Goal: Transaction & Acquisition: Purchase product/service

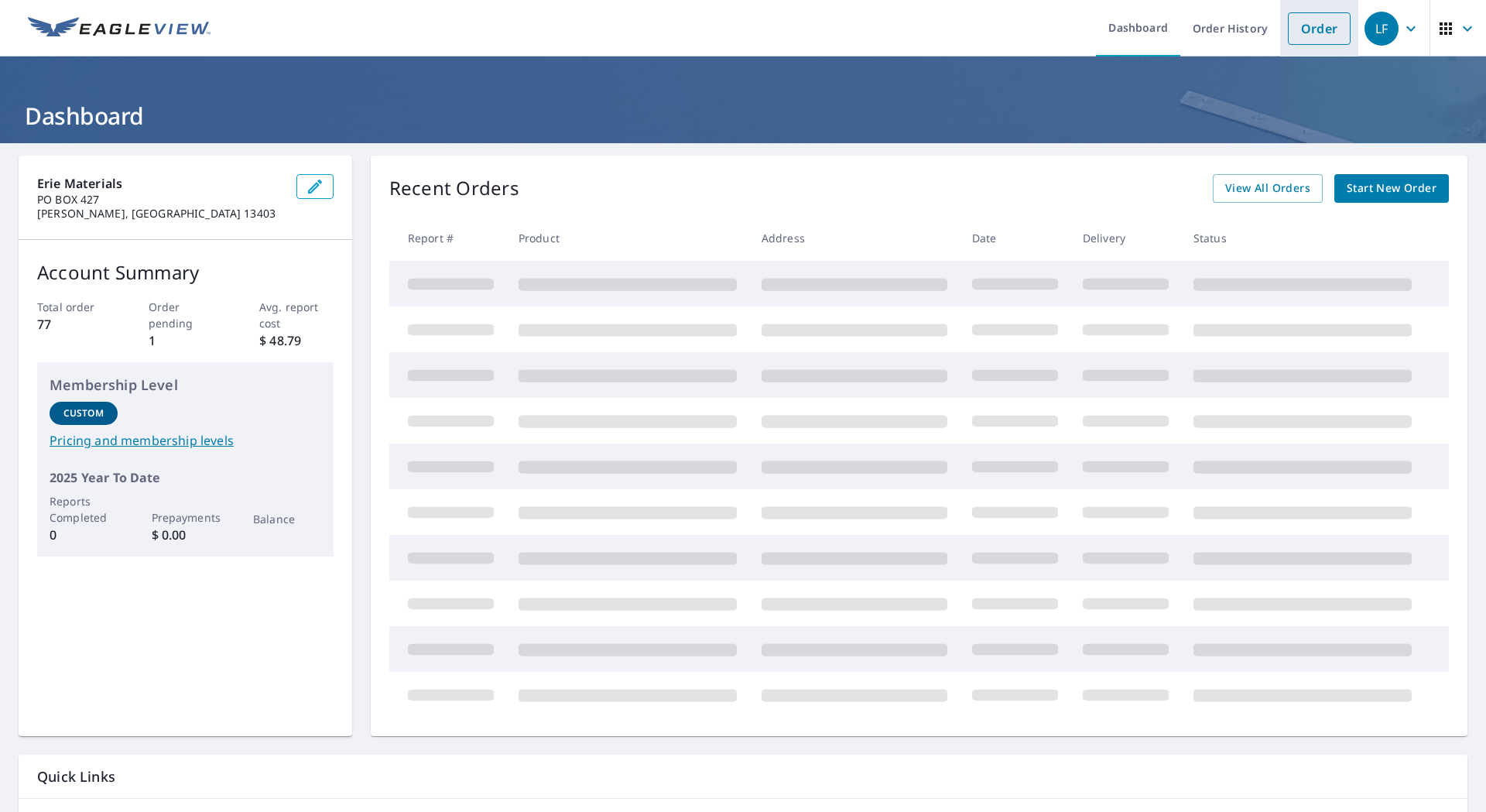
click at [1296, 25] on link "Order" at bounding box center [1319, 28] width 62 height 32
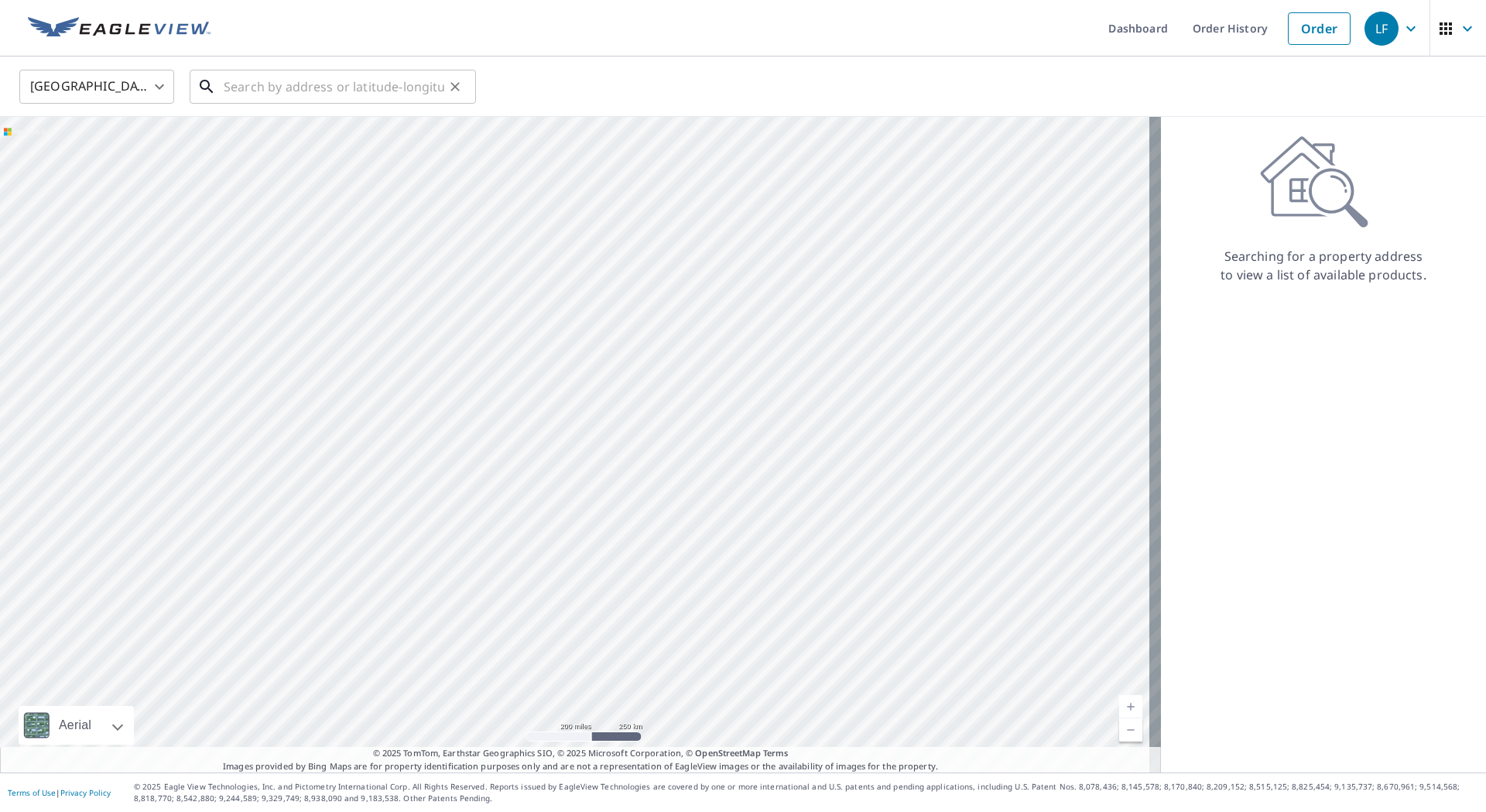
click at [289, 90] on input "text" at bounding box center [334, 87] width 221 height 43
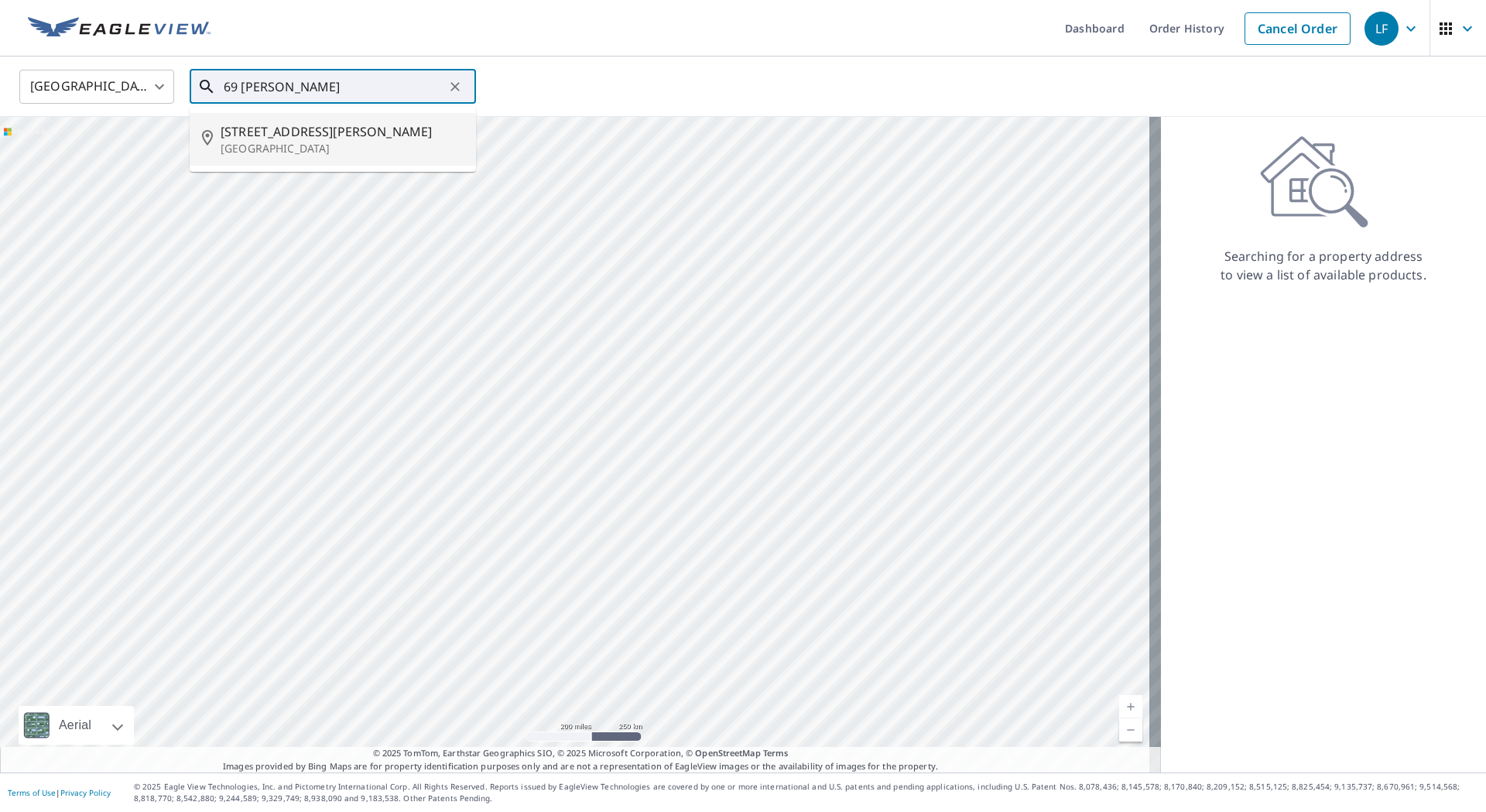
click at [285, 141] on p "[GEOGRAPHIC_DATA]" at bounding box center [342, 148] width 243 height 15
type input "[STREET_ADDRESS][PERSON_NAME]"
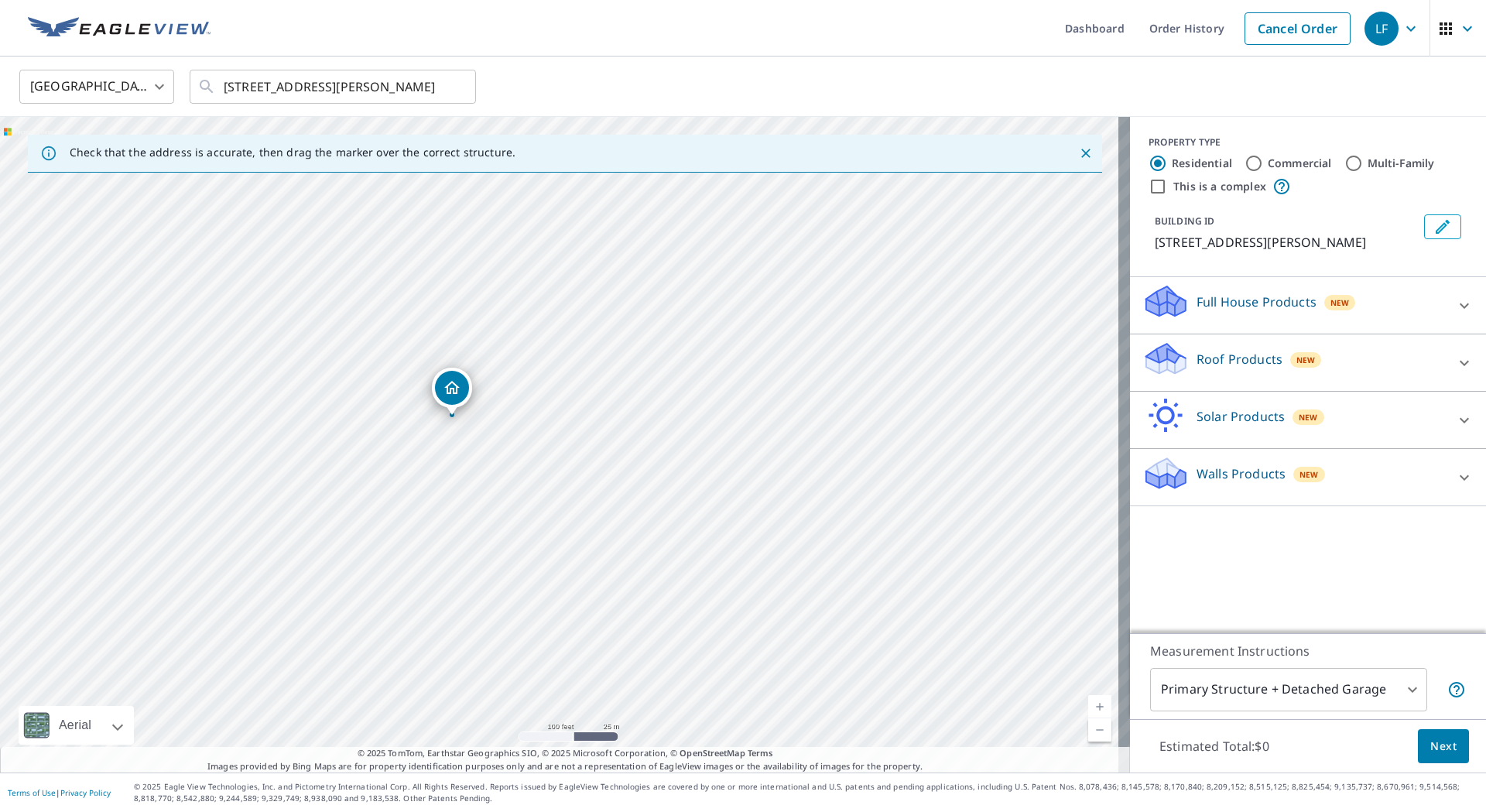
drag, startPoint x: 534, startPoint y: 448, endPoint x: 593, endPoint y: 495, distance: 75.4
click at [593, 495] on div "[STREET_ADDRESS][PERSON_NAME]" at bounding box center [565, 445] width 1130 height 655
click at [1455, 367] on icon at bounding box center [1464, 363] width 19 height 19
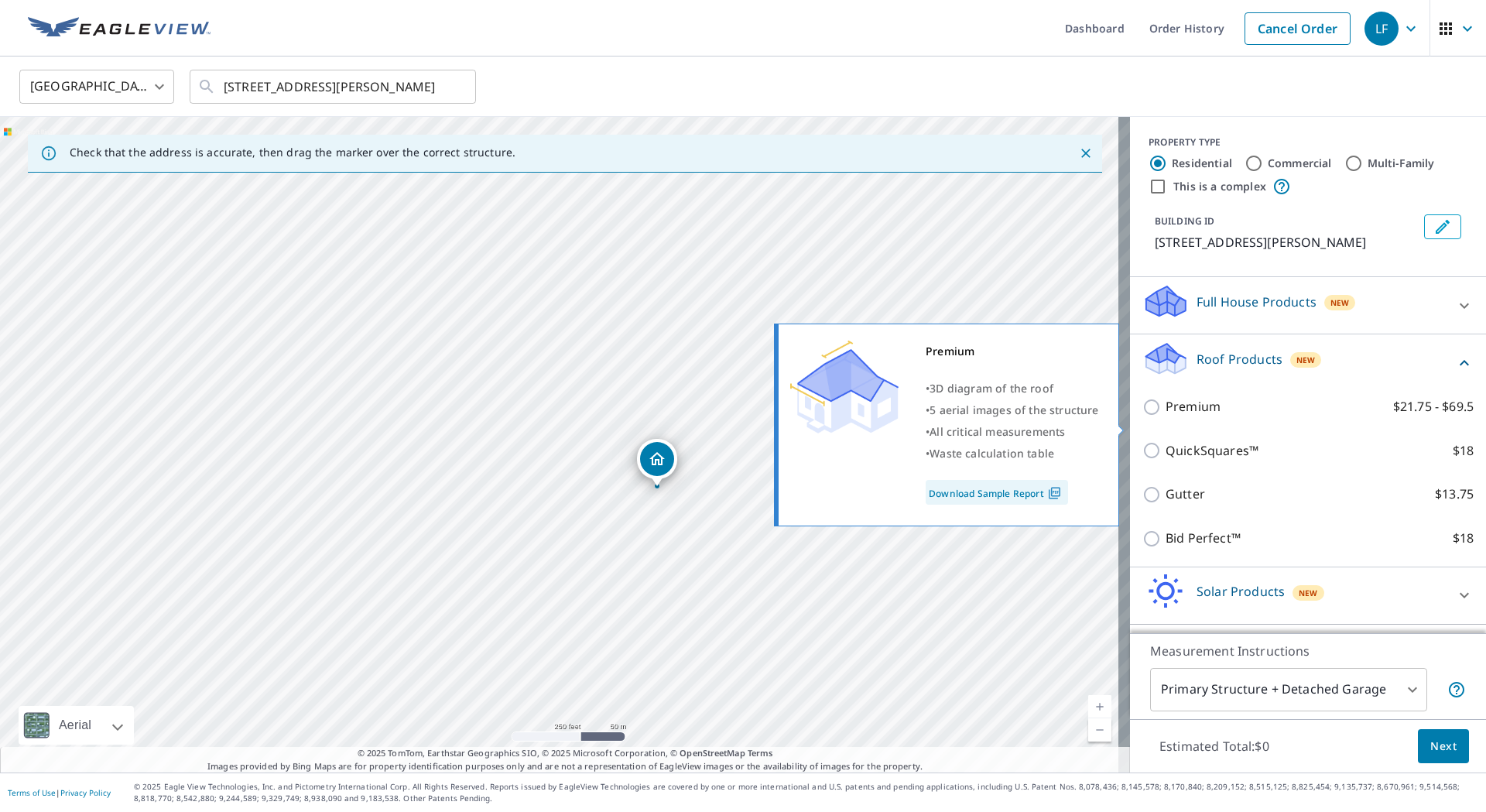
click at [1142, 416] on input "Premium $21.75 - $69.5" at bounding box center [1153, 407] width 24 height 19
checkbox input "true"
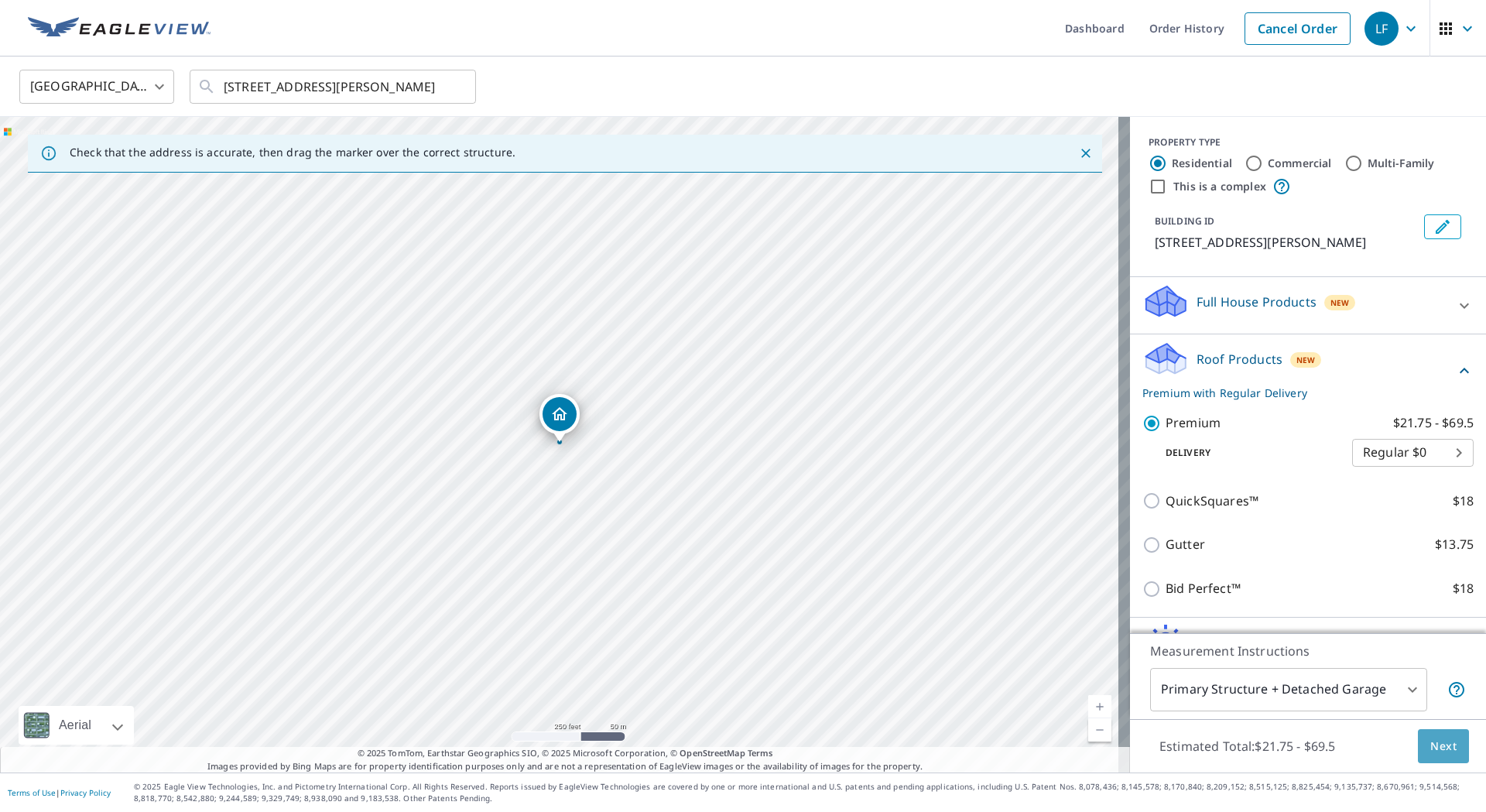
click at [1431, 748] on span "Next" at bounding box center [1443, 746] width 26 height 19
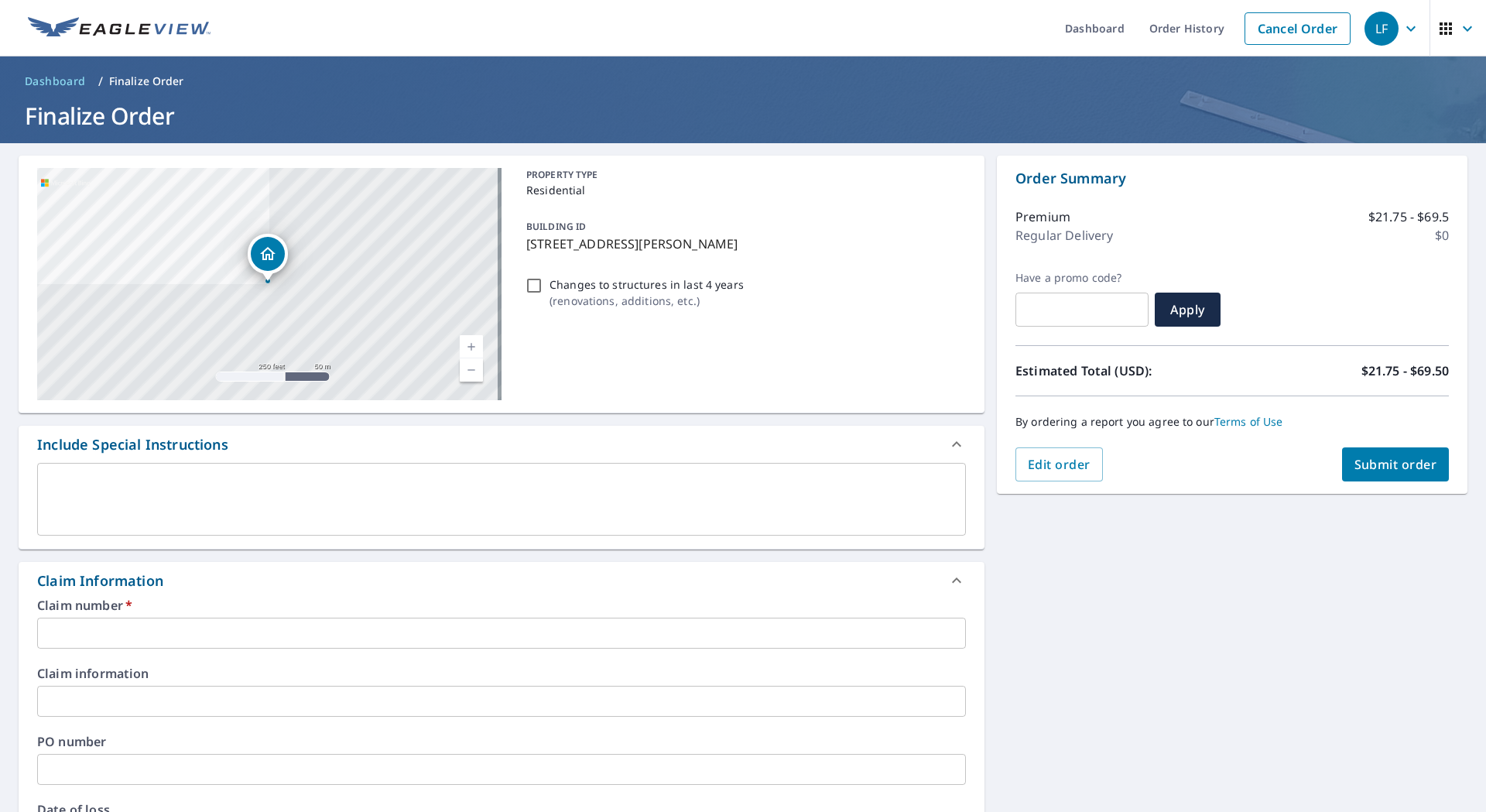
scroll to position [155, 0]
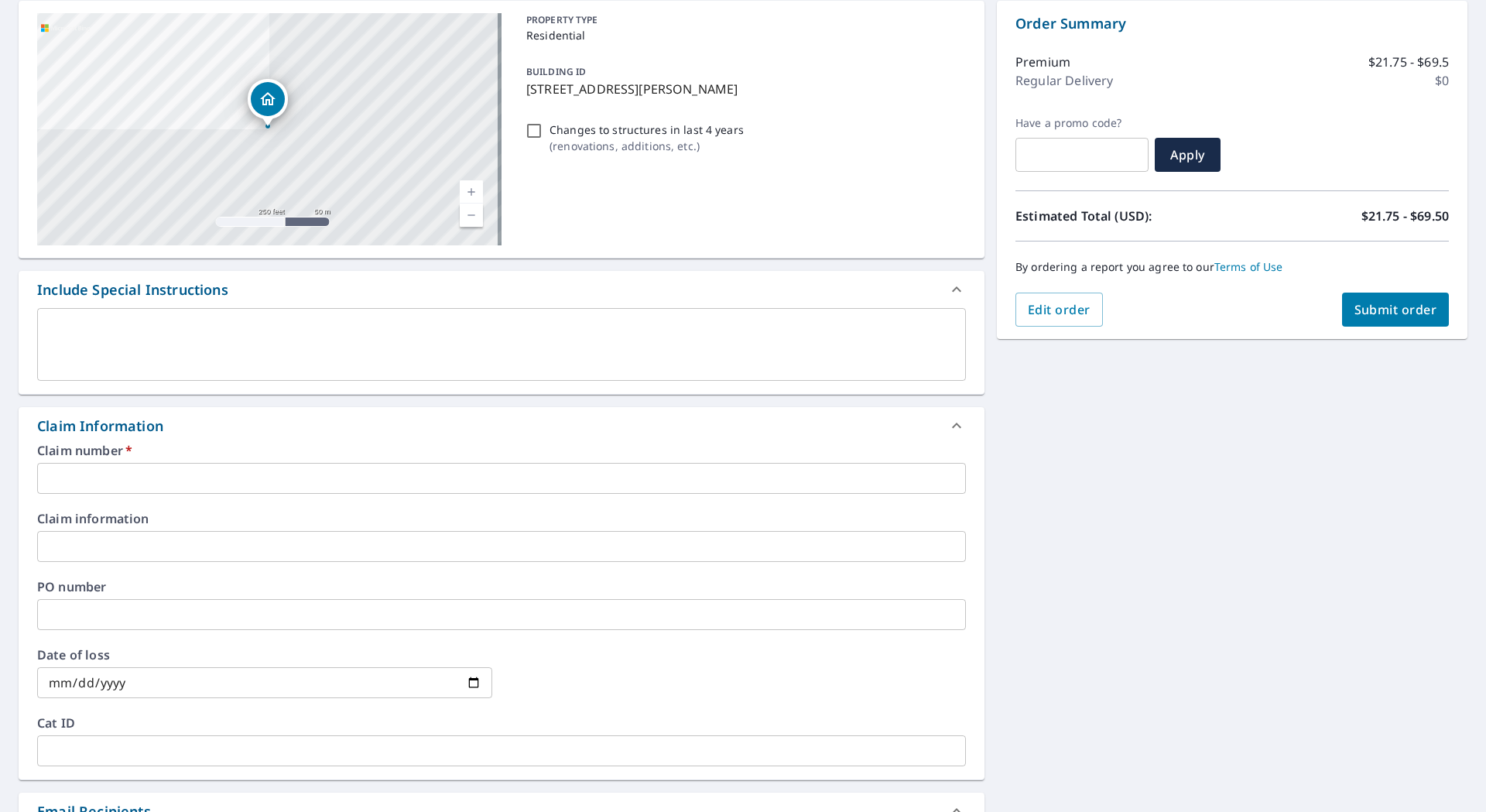
click at [145, 474] on input "text" at bounding box center [501, 478] width 929 height 31
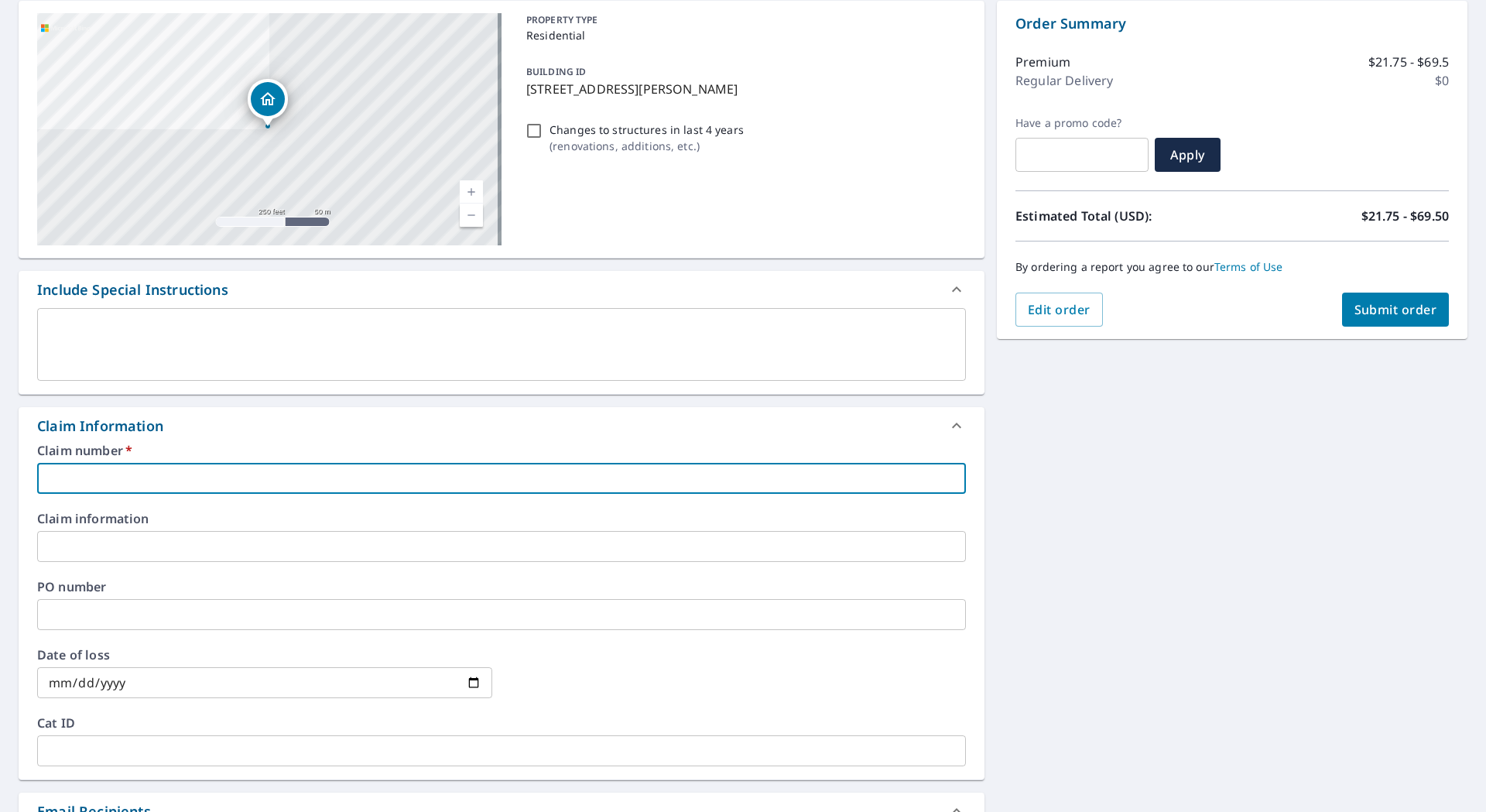
paste input "3550453"
type input "3550453"
checkbox input "true"
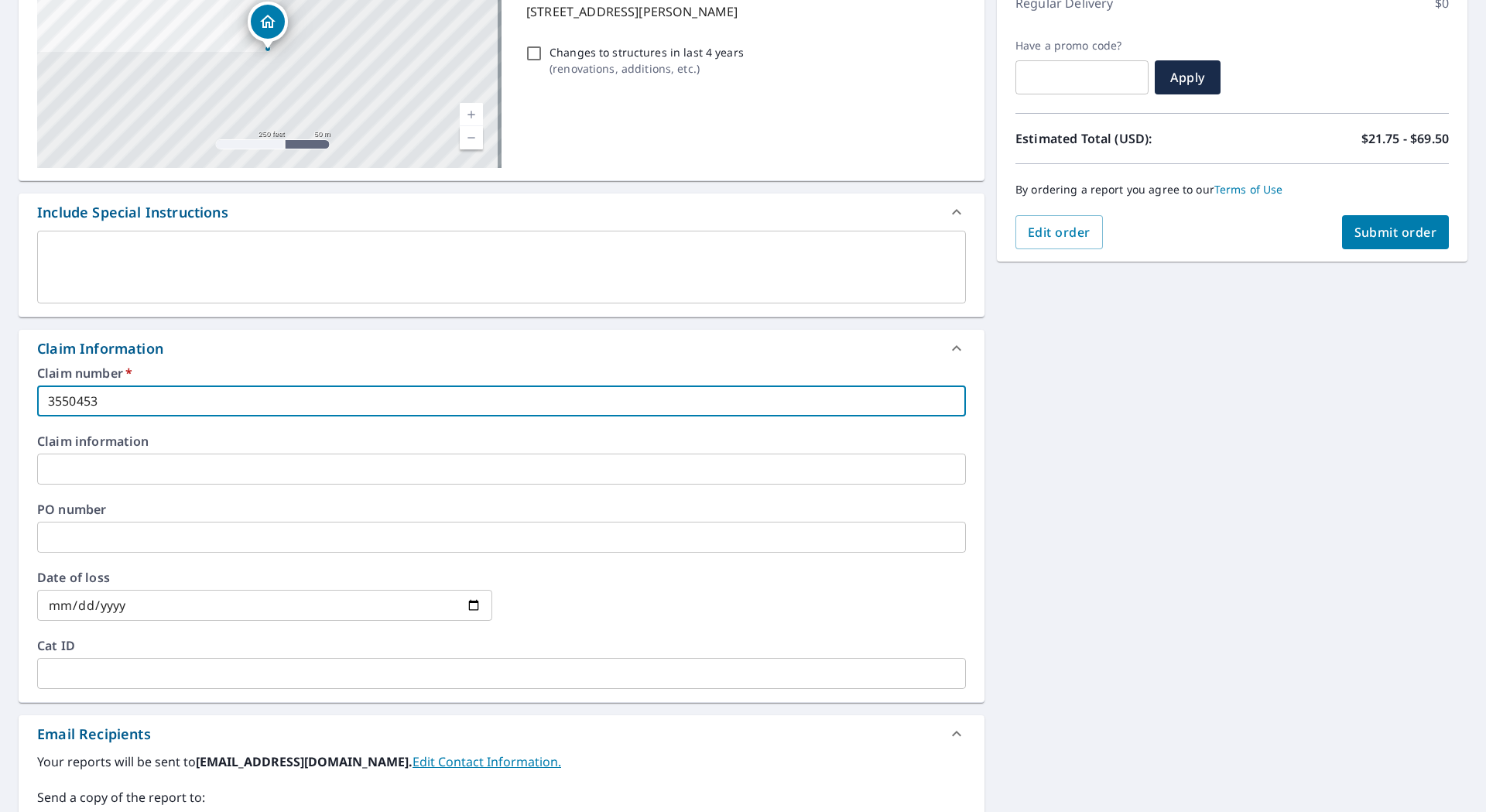
type input "3550453"
click at [116, 531] on input "text" at bounding box center [501, 536] width 929 height 31
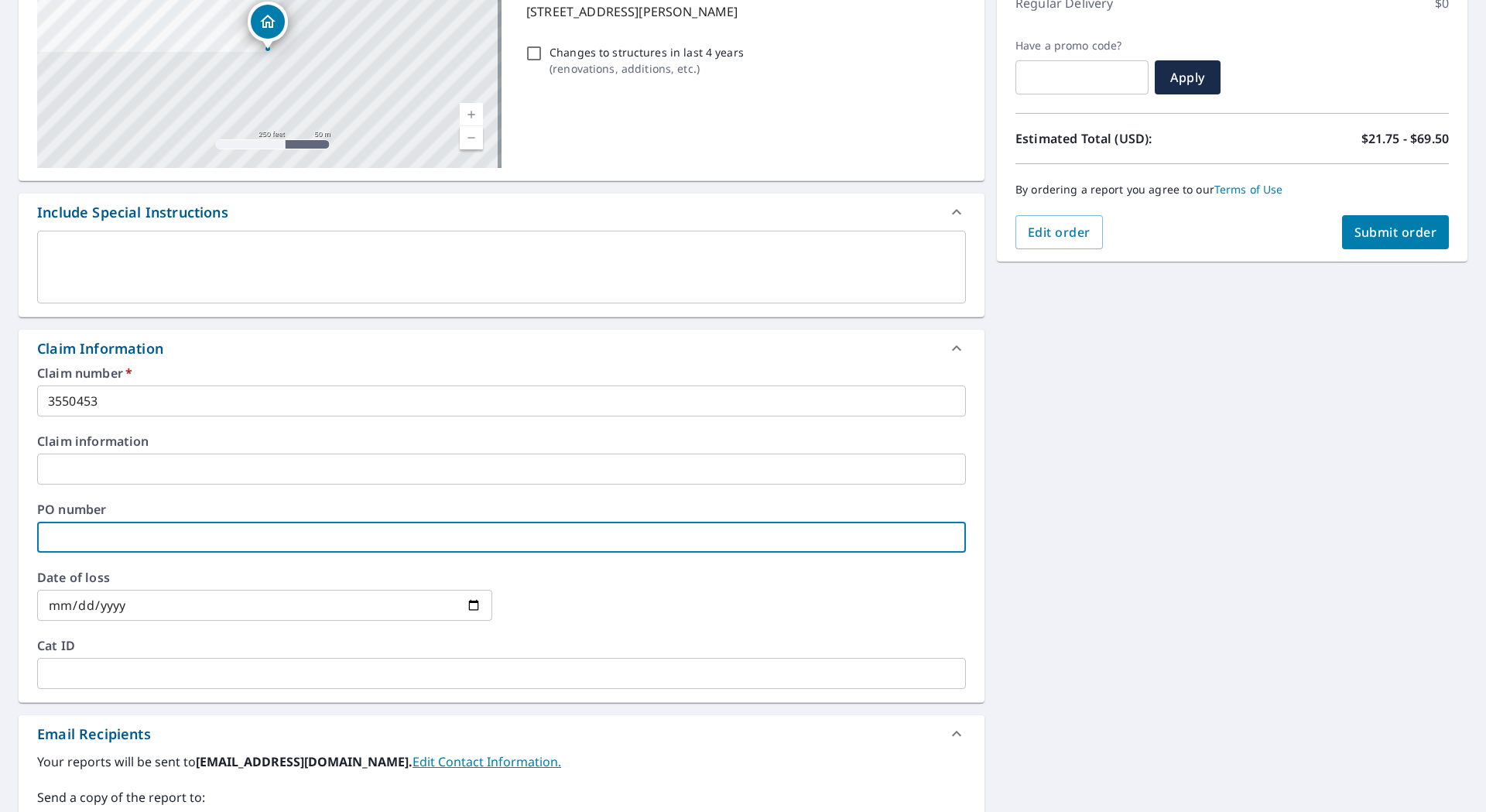
paste input "3550453"
type input "3550453"
checkbox input "true"
type input "3550453/"
checkbox input "true"
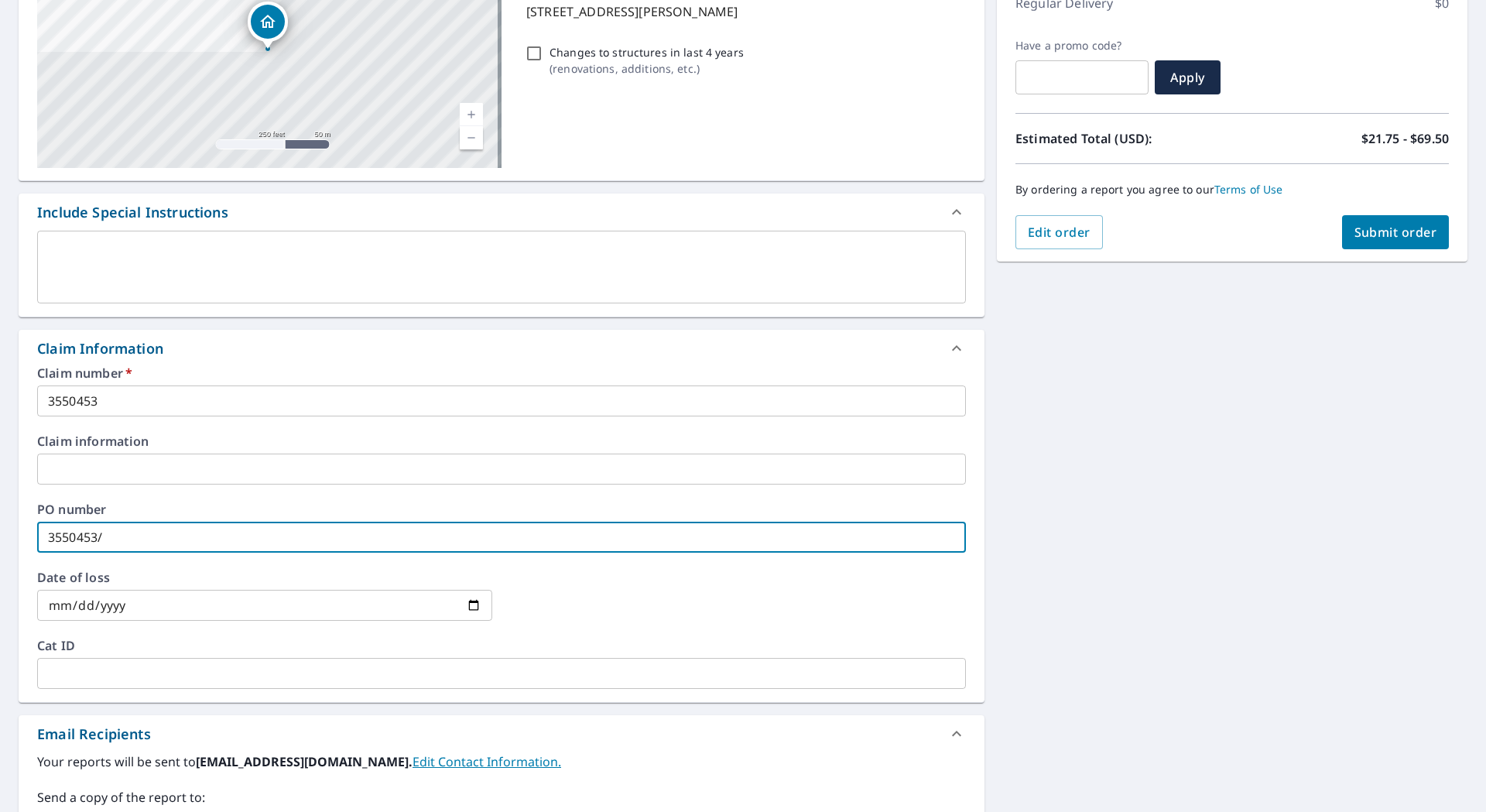
type input "3550453/C"
checkbox input "true"
type input "3550453/CO"
checkbox input "true"
type input "3550453/CON"
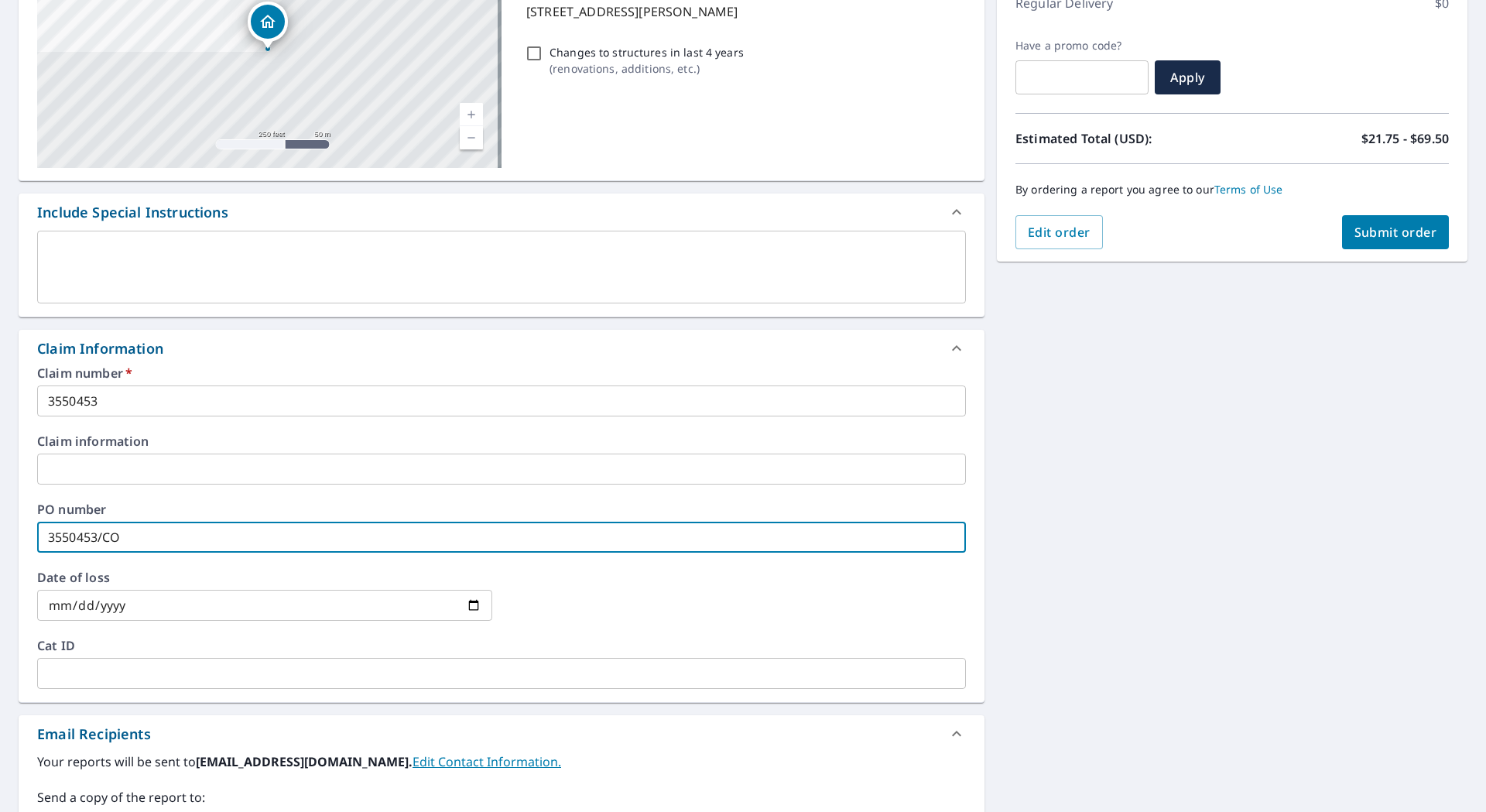
checkbox input "true"
type input "3550453/CONT"
checkbox input "true"
type input "3550453/[PERSON_NAME]"
checkbox input "true"
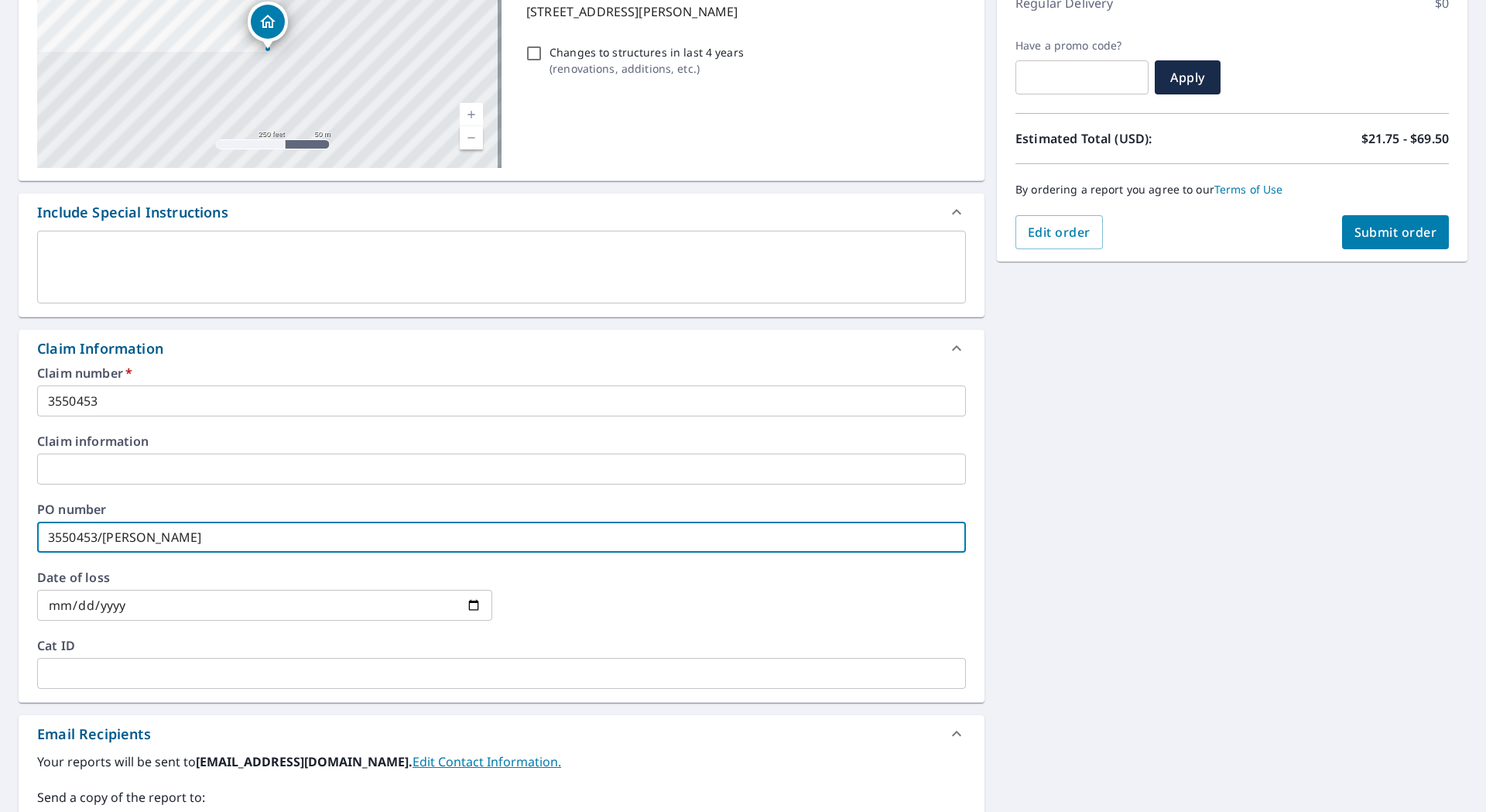
type input "3550453/CONTIN"
checkbox input "true"
type input "3550453/CONTINE"
checkbox input "true"
type input "3550453/CONTINEN"
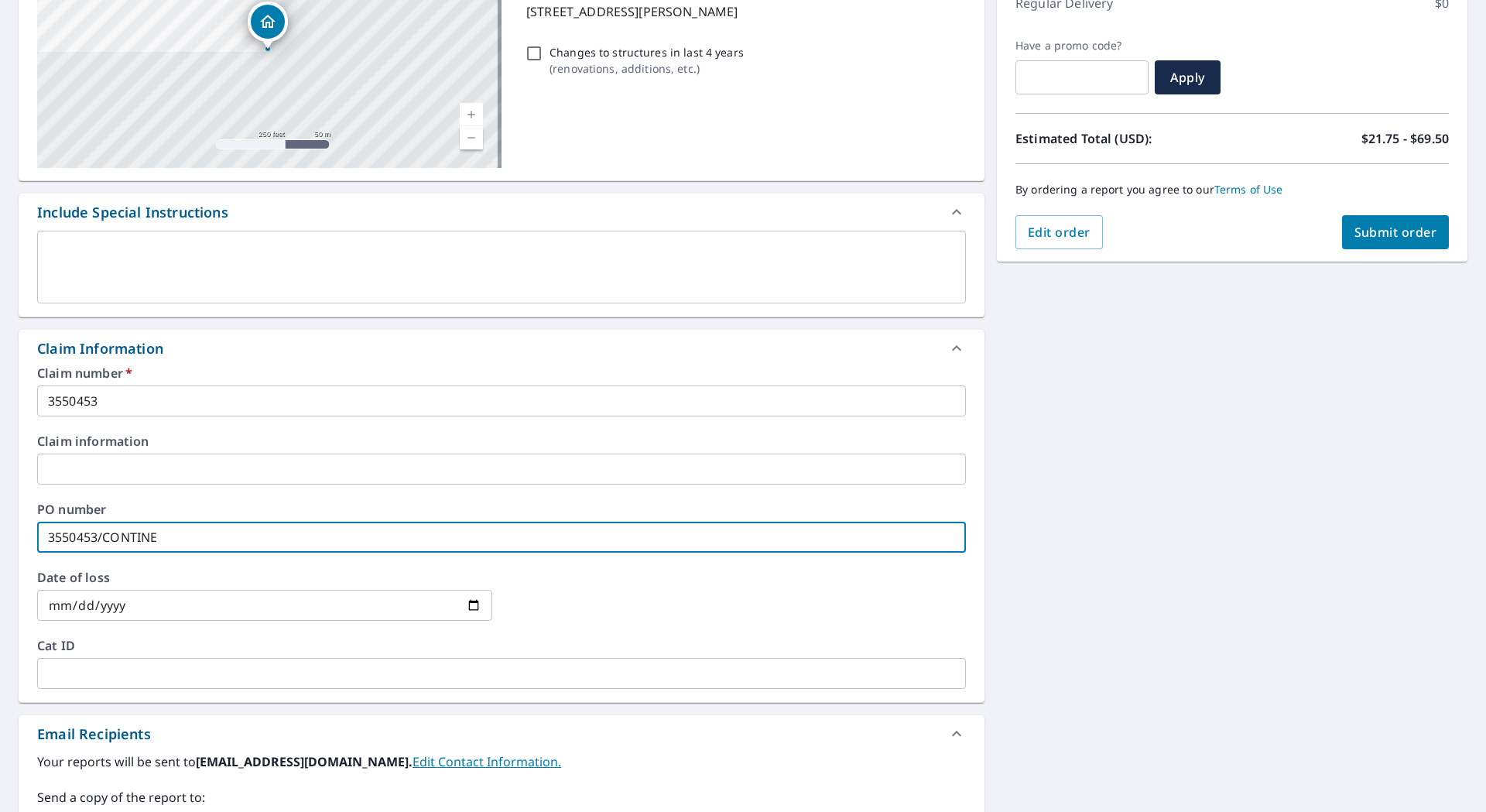
checkbox input "true"
type input "3550453/CONTINENT"
checkbox input "true"
type input "3550453/CONTINENTA"
checkbox input "true"
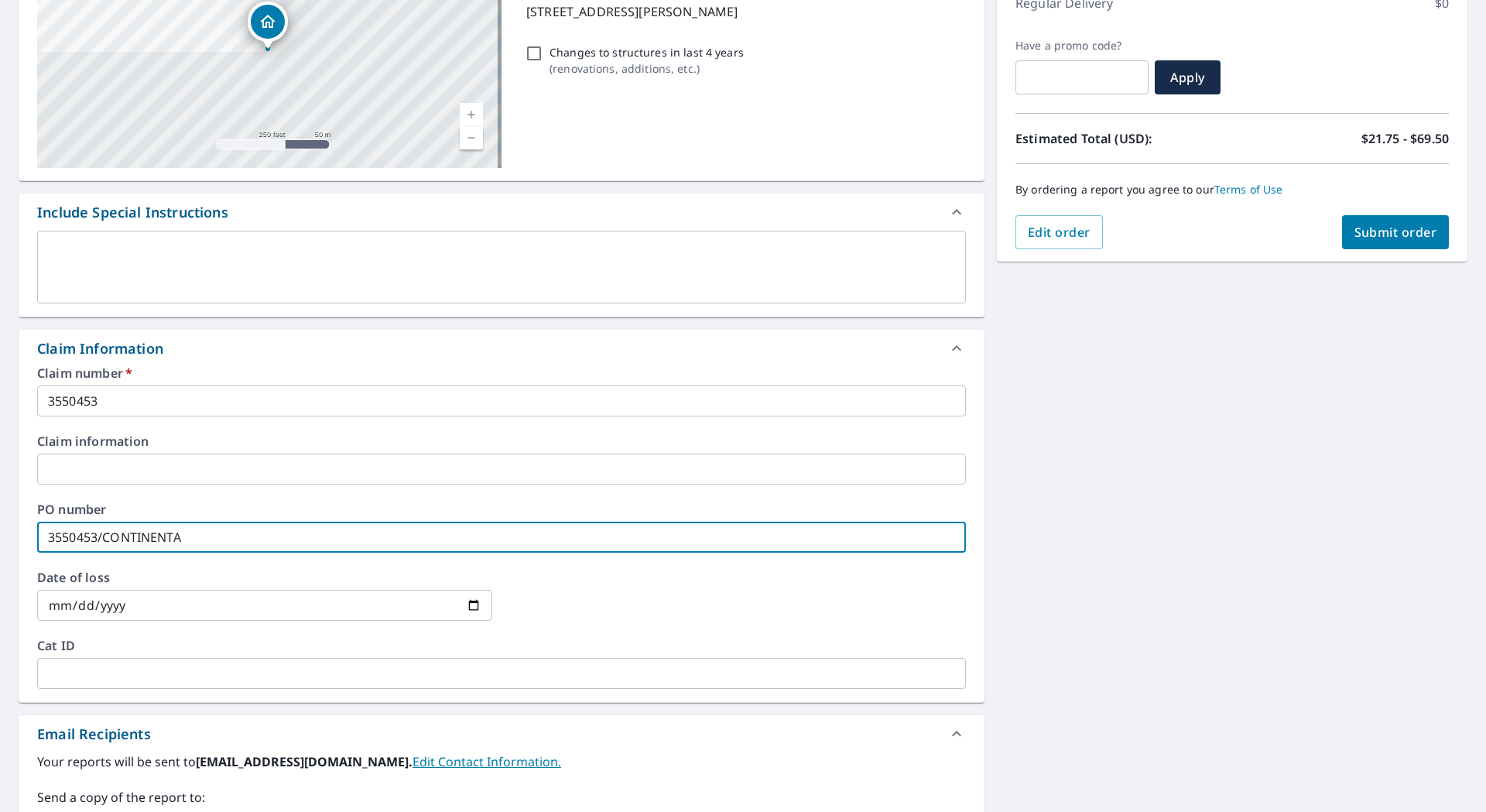
type input "3550453/CONTINENTAL"
checkbox input "true"
type input "3550453/CONTINENTAL"
checkbox input "true"
type input "3550453/CONTINENTAL R"
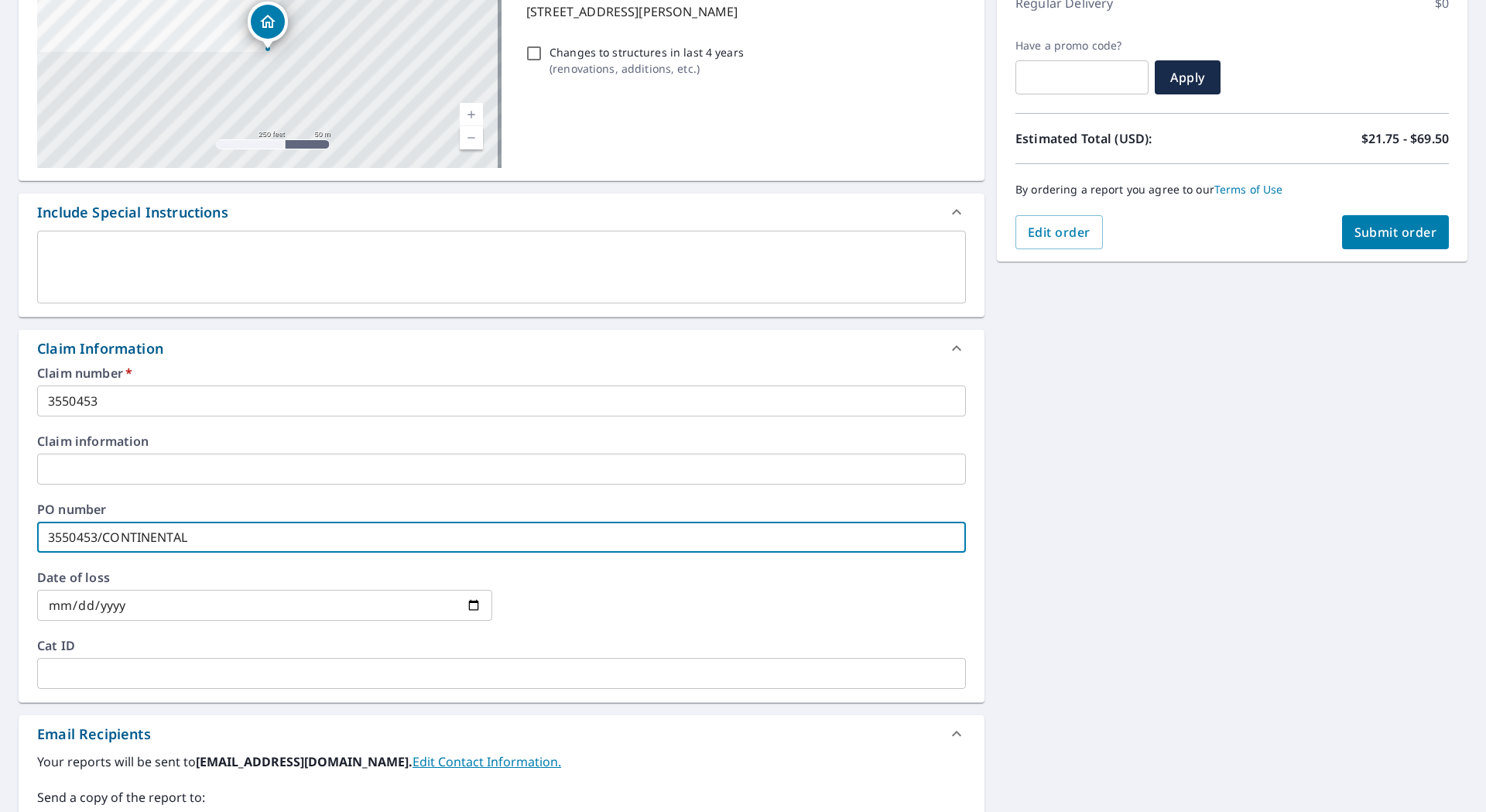
checkbox input "true"
type input "3550453/CONTINENTAL RF"
checkbox input "true"
type input "3550453/CONTINENTAL RFG"
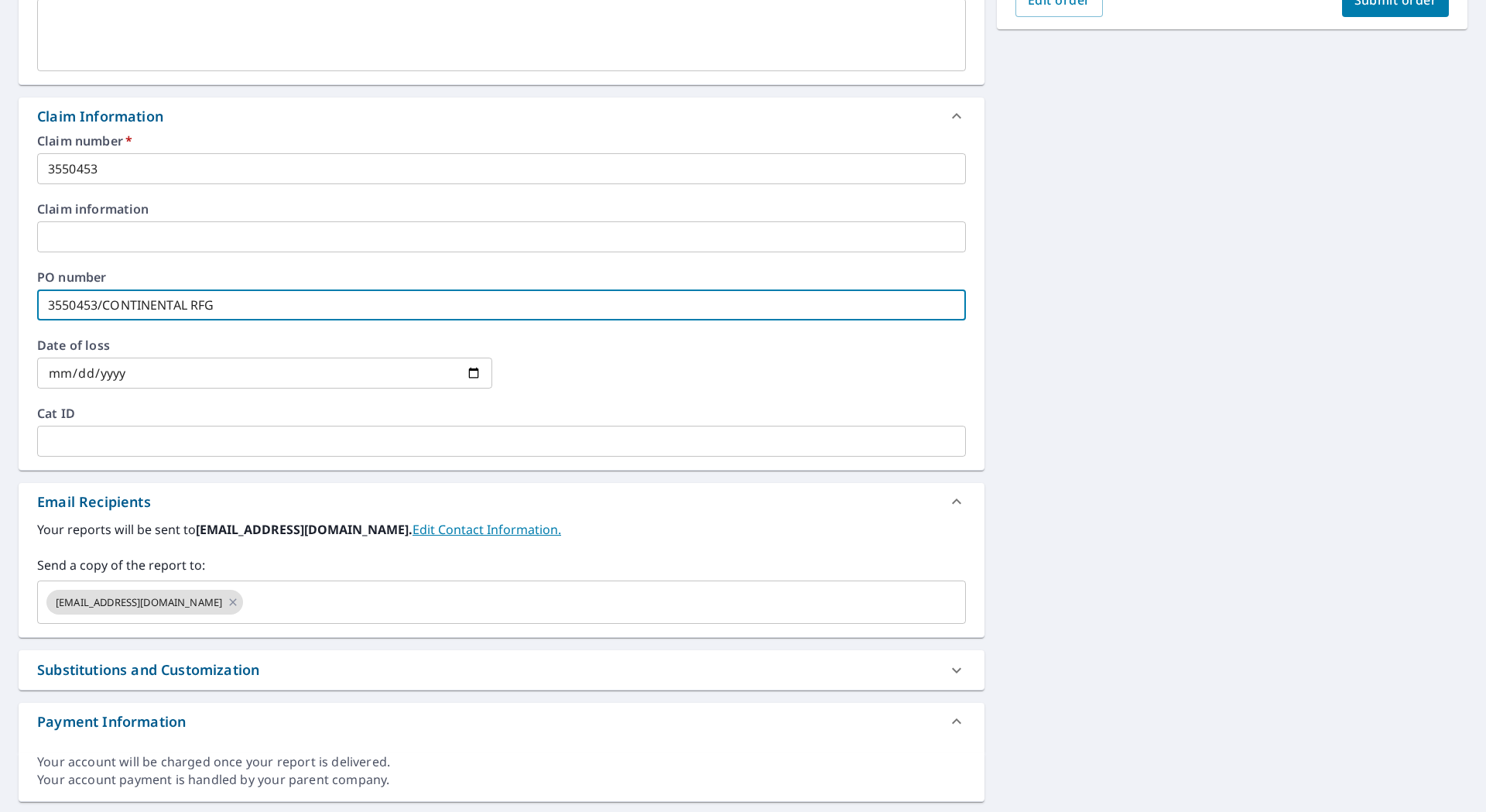
scroll to position [506, 0]
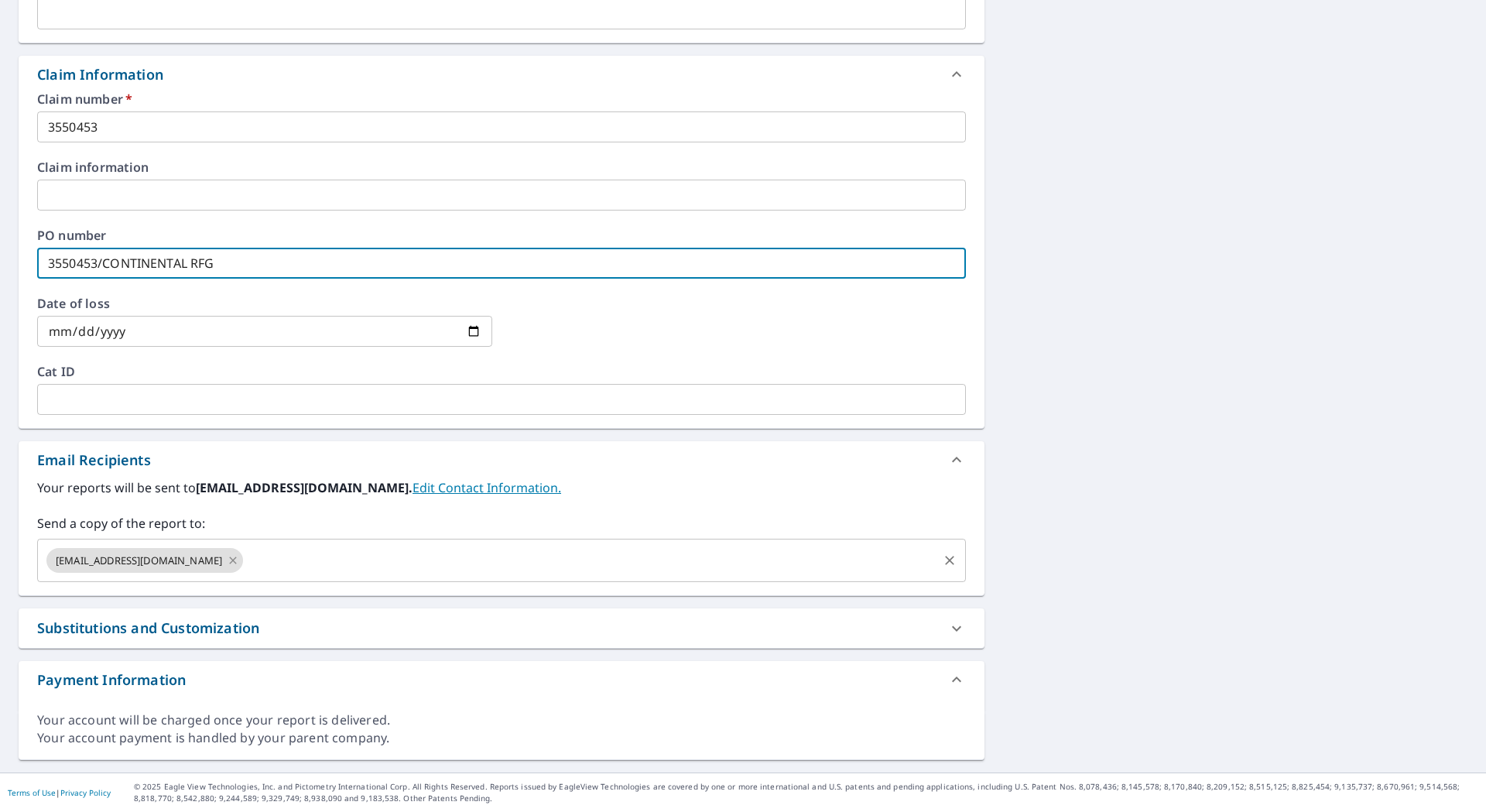
click at [227, 559] on icon at bounding box center [232, 560] width 12 height 17
checkbox input "true"
type input "3550453/CONTINENTAL RFG"
click at [94, 569] on input "text" at bounding box center [490, 560] width 892 height 29
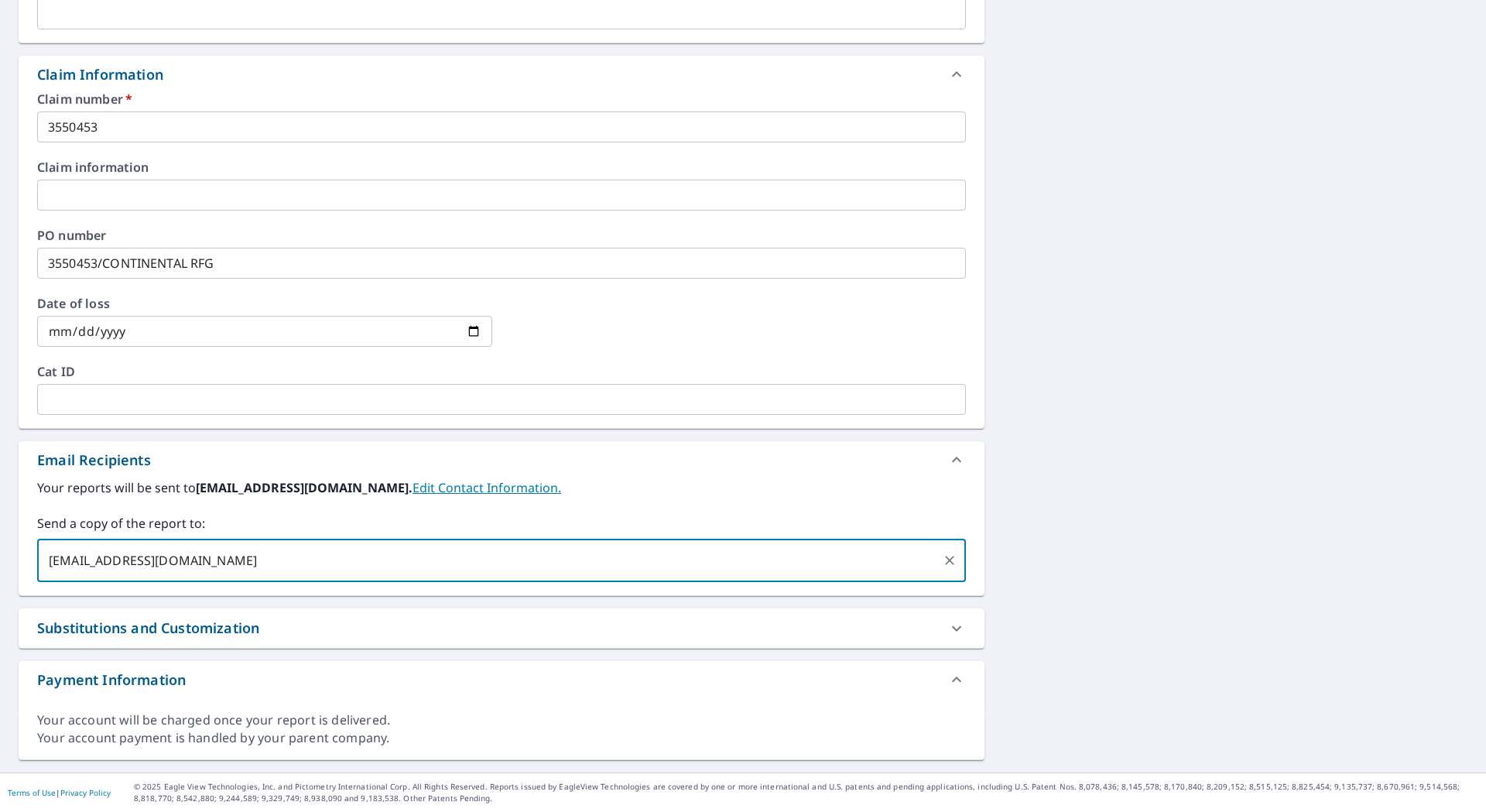
scroll to position [119, 0]
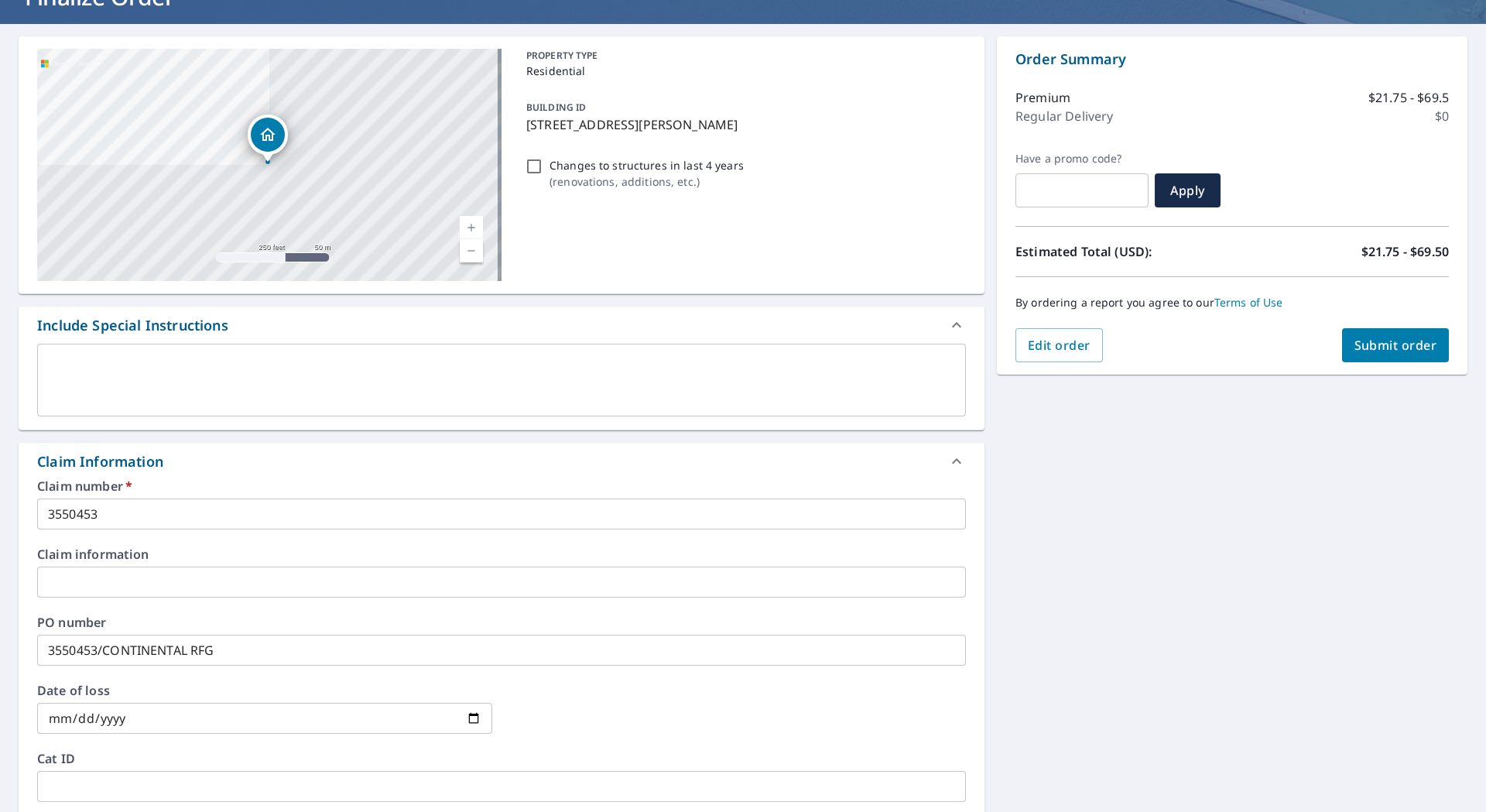
type input "[EMAIL_ADDRESS][DOMAIN_NAME]"
click at [1370, 345] on span "Submit order" at bounding box center [1396, 345] width 83 height 17
checkbox input "true"
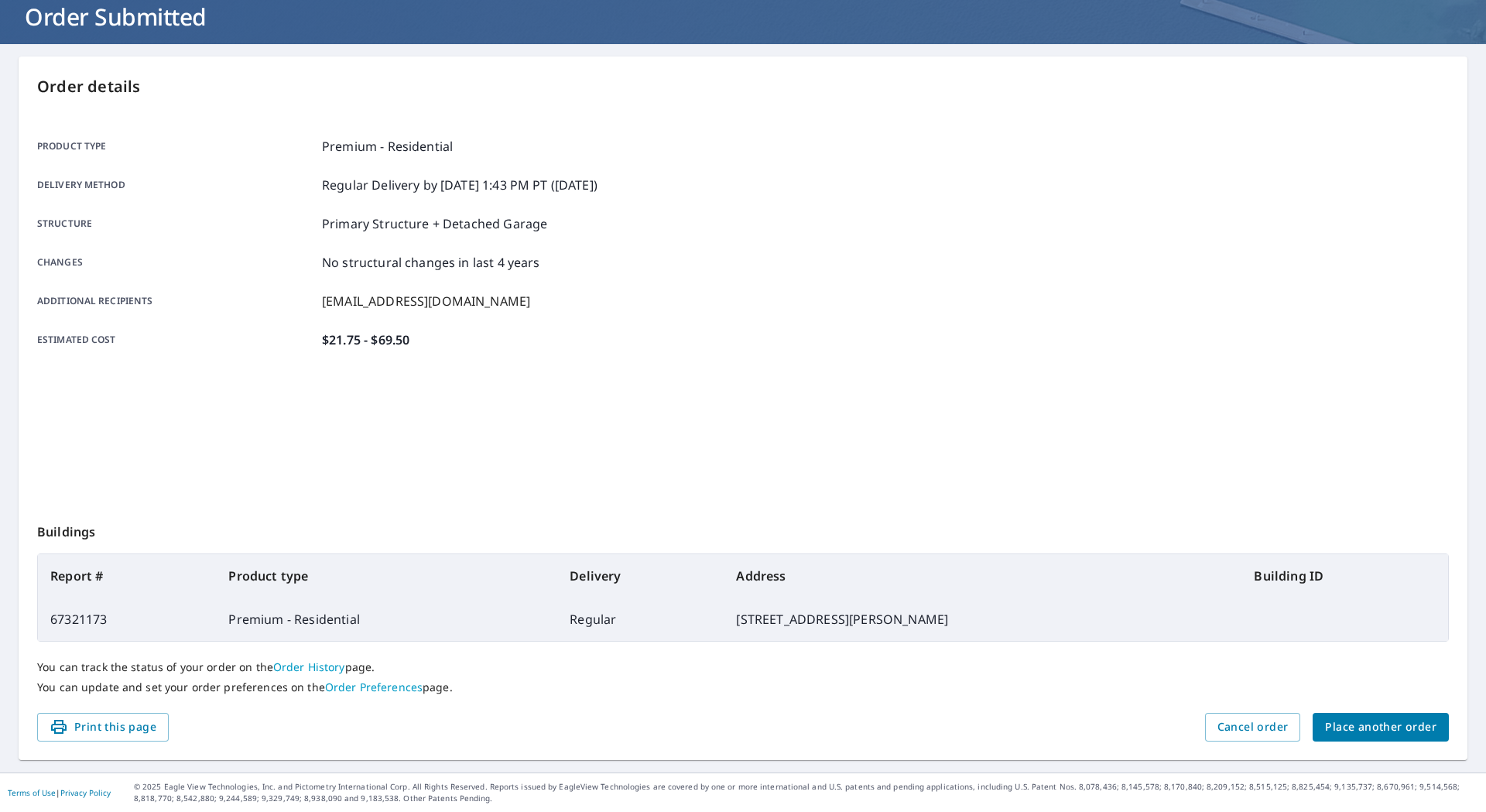
scroll to position [99, 0]
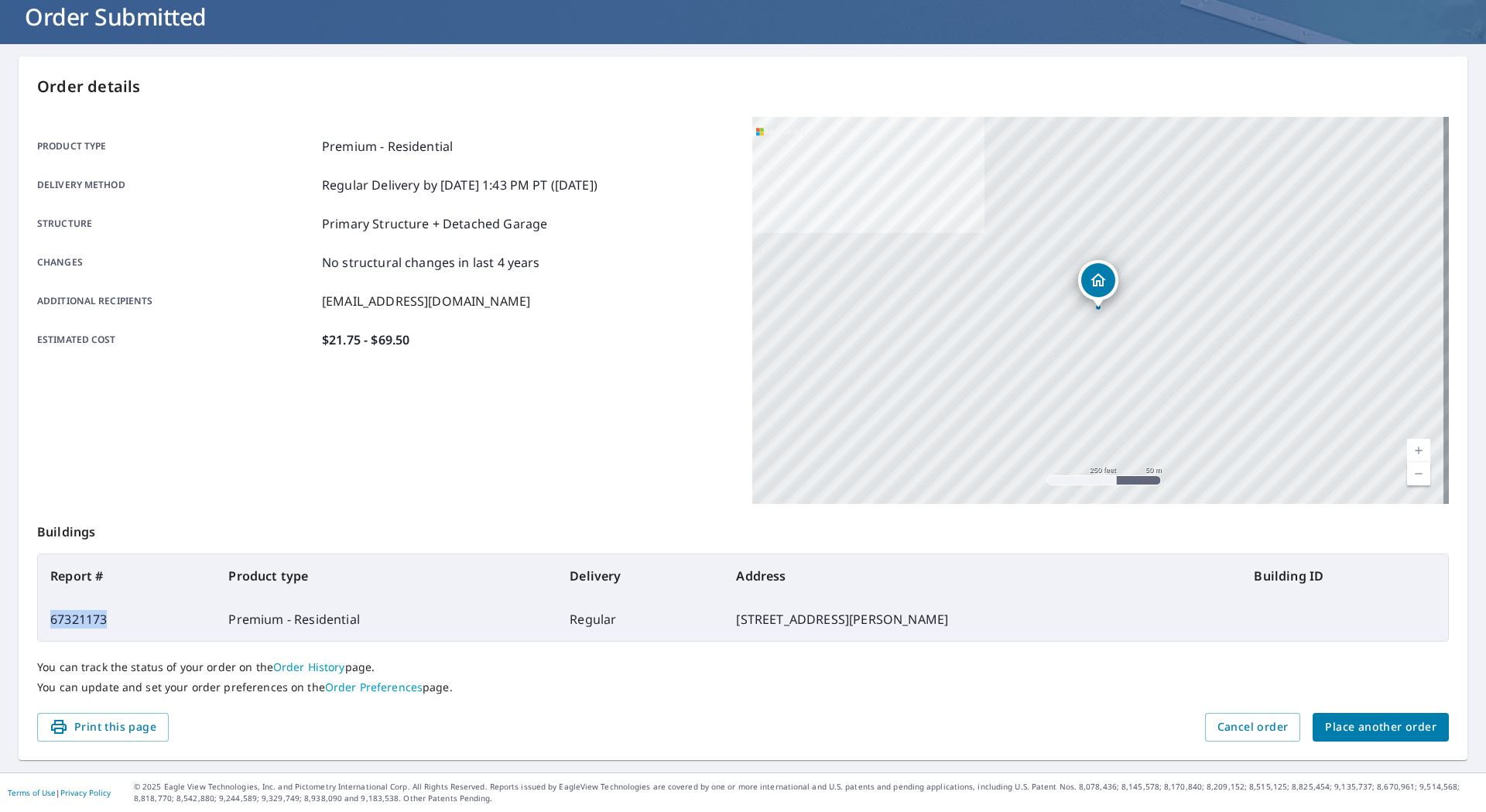
drag, startPoint x: 105, startPoint y: 617, endPoint x: 54, endPoint y: 626, distance: 51.8
click at [54, 626] on td "67321173" at bounding box center [127, 619] width 178 height 43
copy td "67321173"
click at [362, 472] on div "Product type Premium - Residential Delivery method Regular Delivery by [DATE] 1…" at bounding box center [384, 311] width 696 height 387
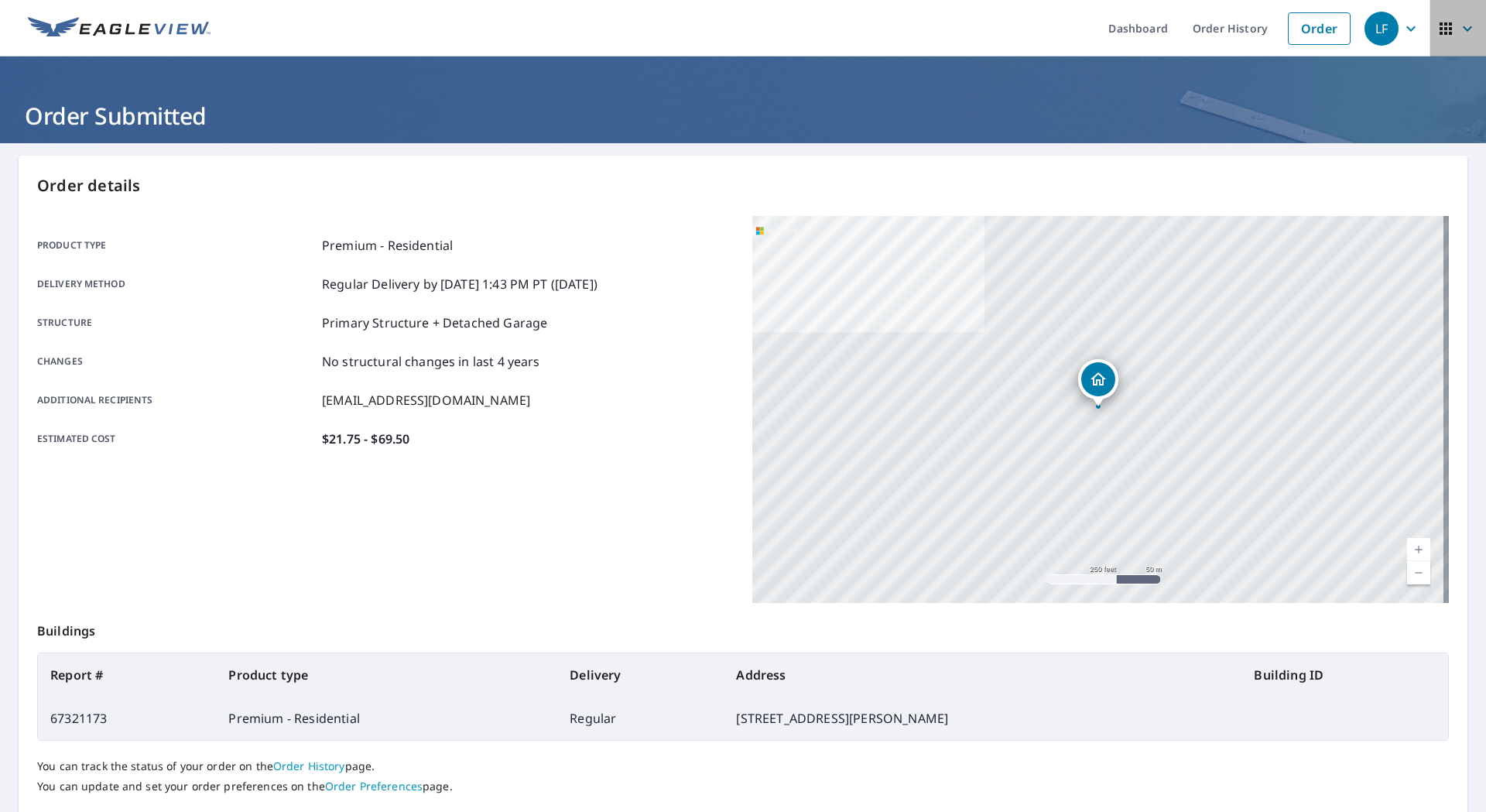
click at [1463, 29] on icon "button" at bounding box center [1468, 28] width 9 height 6
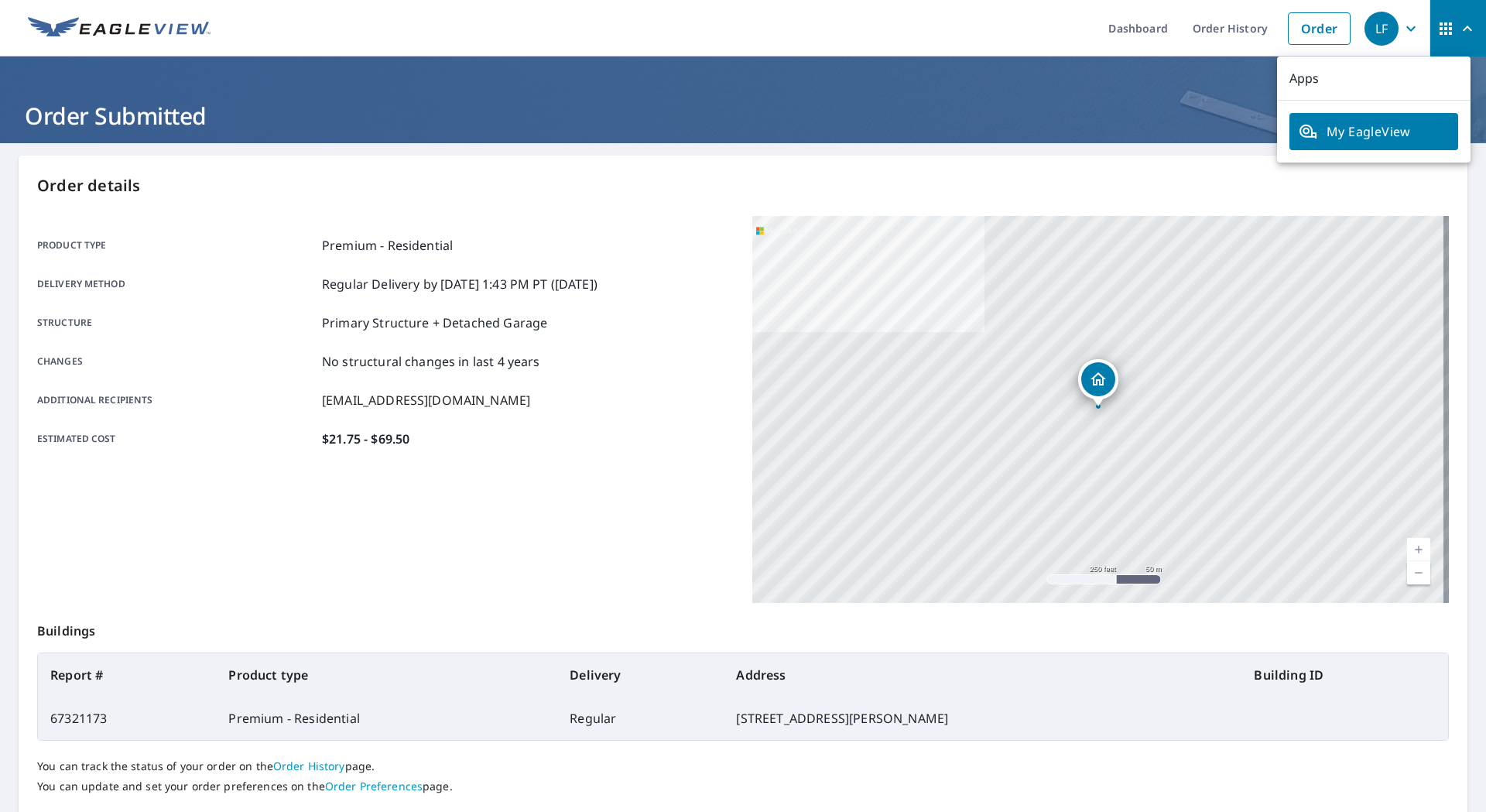
click at [1402, 30] on icon "button" at bounding box center [1411, 28] width 19 height 19
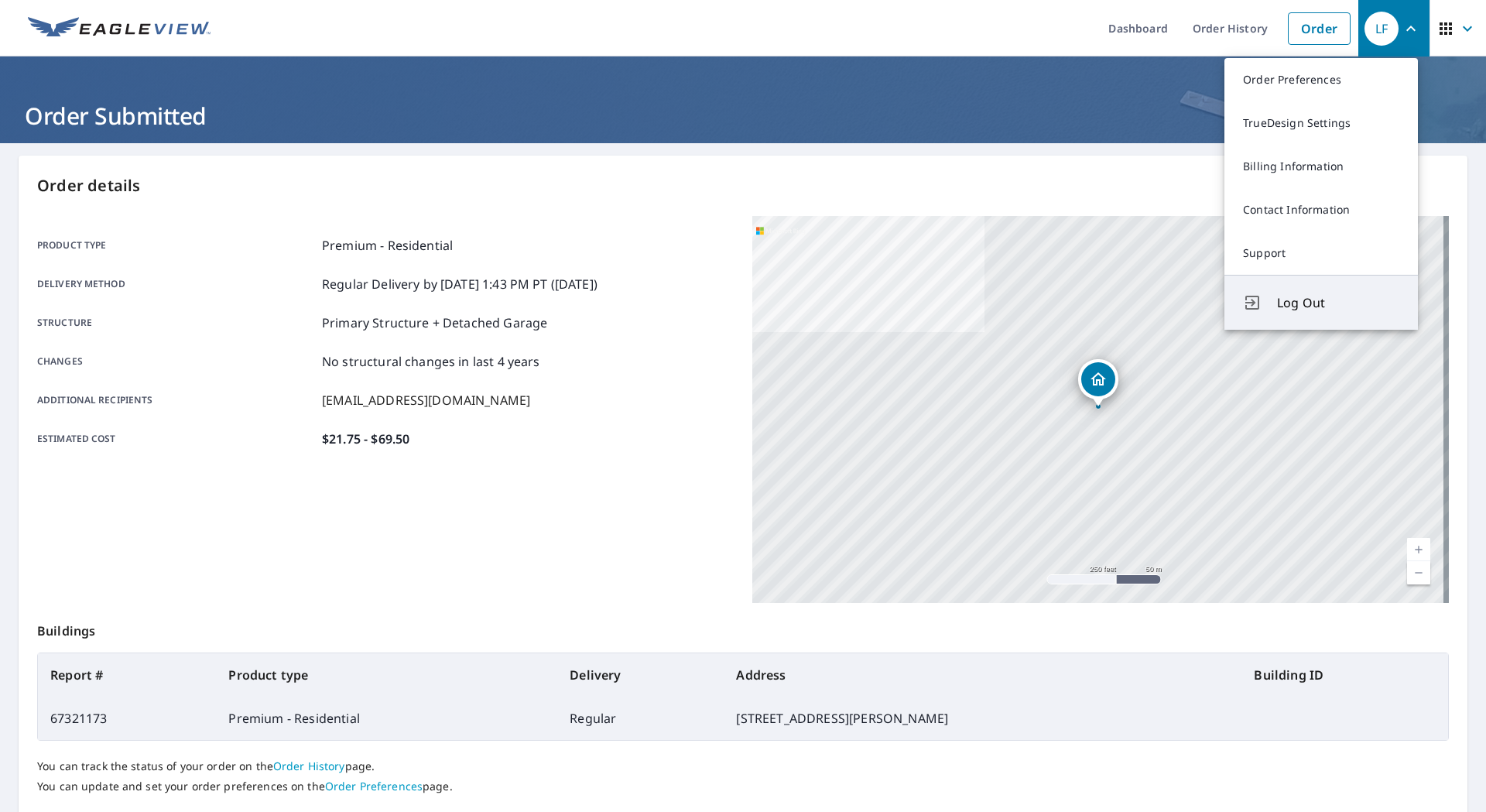
click at [1291, 302] on span "Log Out" at bounding box center [1338, 303] width 122 height 19
